Goal: Task Accomplishment & Management: Manage account settings

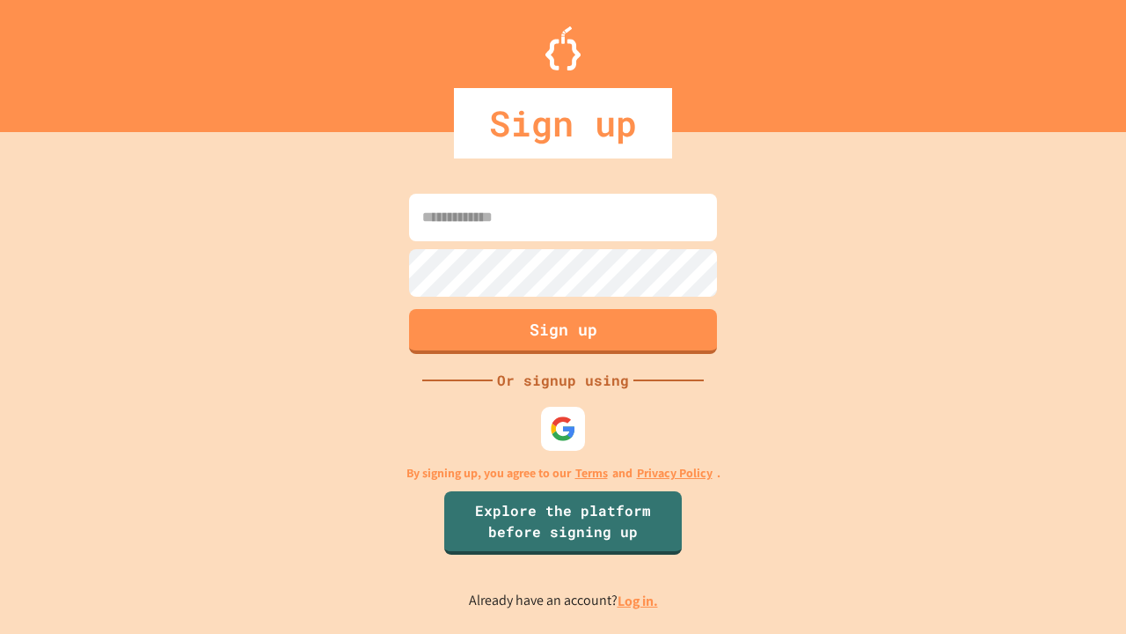
click at [639, 600] on link "Log in." at bounding box center [638, 600] width 40 height 18
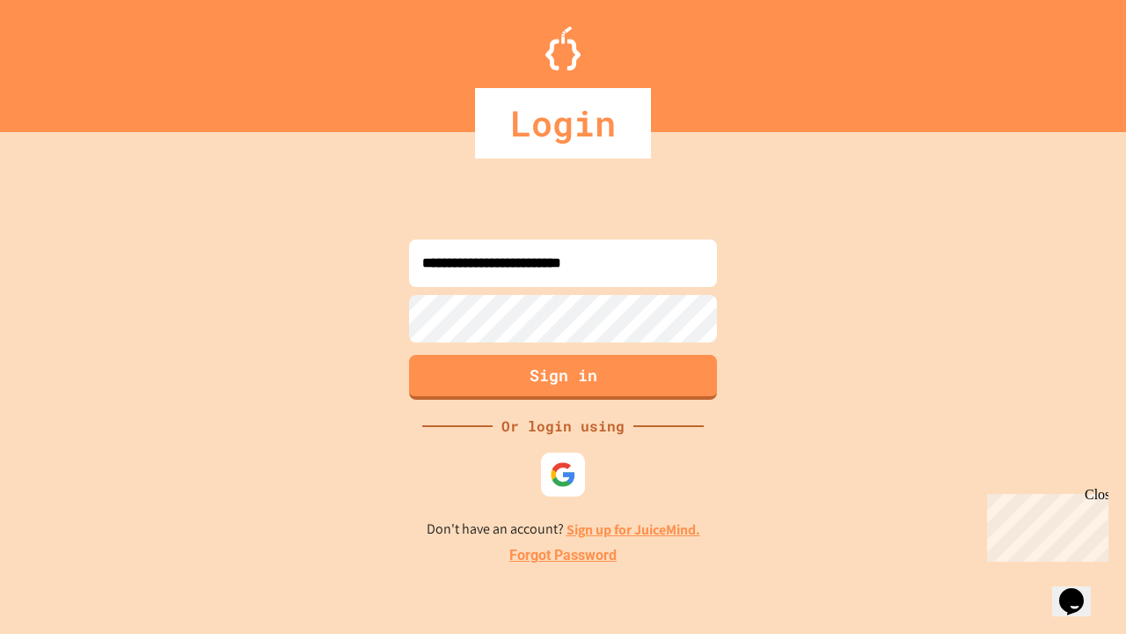
type input "**********"
